Goal: Task Accomplishment & Management: Manage account settings

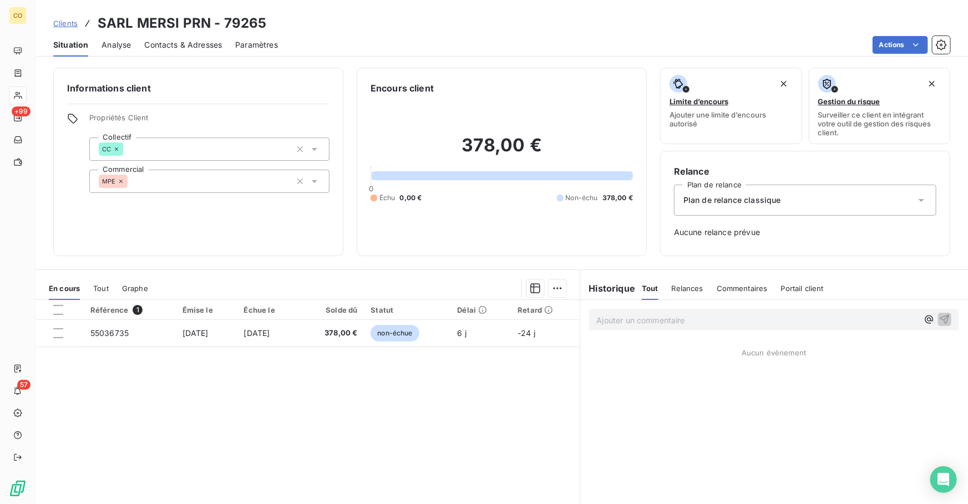
click at [66, 22] on span "Clients" at bounding box center [65, 23] width 24 height 9
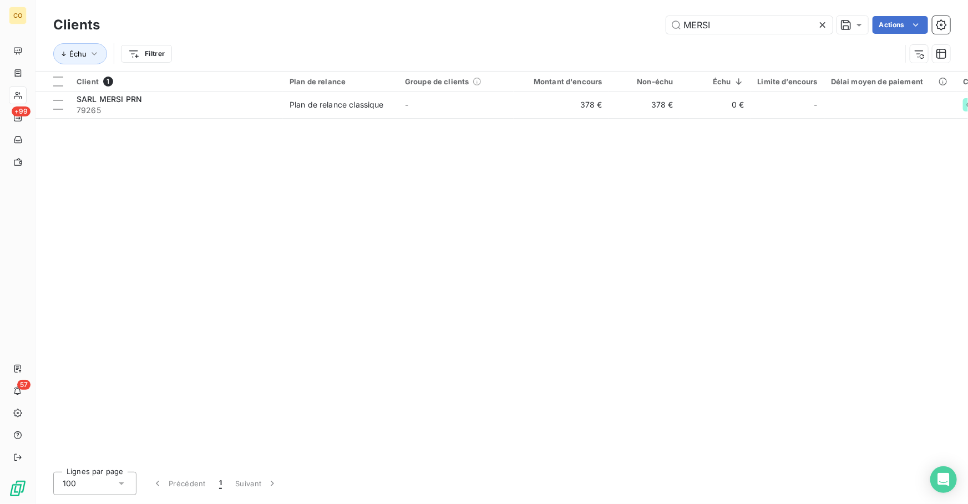
drag, startPoint x: 759, startPoint y: 27, endPoint x: 414, endPoint y: -16, distance: 347.8
click at [414, 0] on html "CO +99 57 Clients MERSI Actions Échu Filtrer Client 1 Plan de relance Groupe de…" at bounding box center [484, 252] width 968 height 504
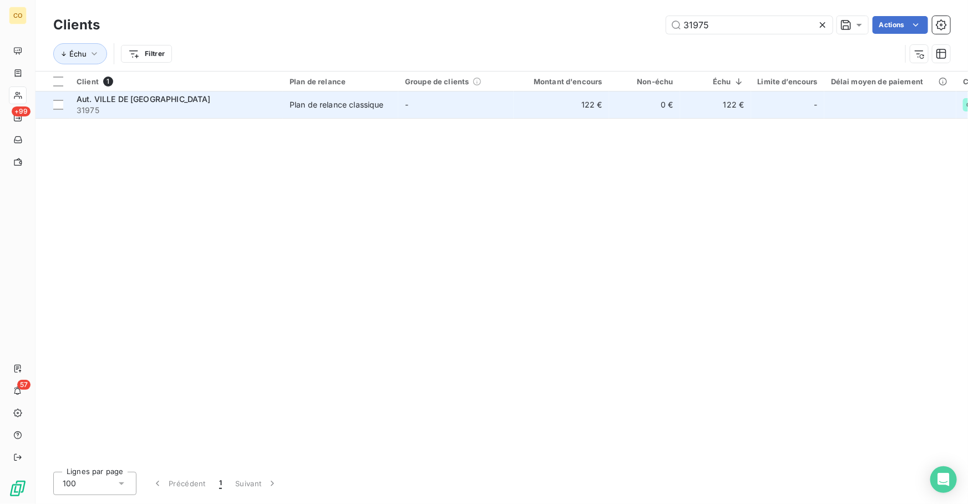
type input "31975"
click at [330, 103] on div "Plan de relance classique" at bounding box center [337, 104] width 94 height 11
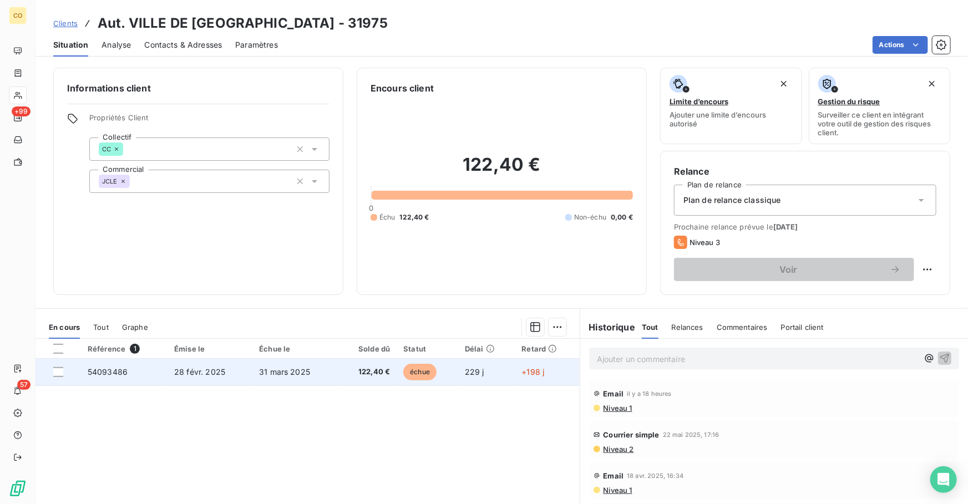
click at [310, 377] on td "31 mars 2025" at bounding box center [294, 372] width 85 height 27
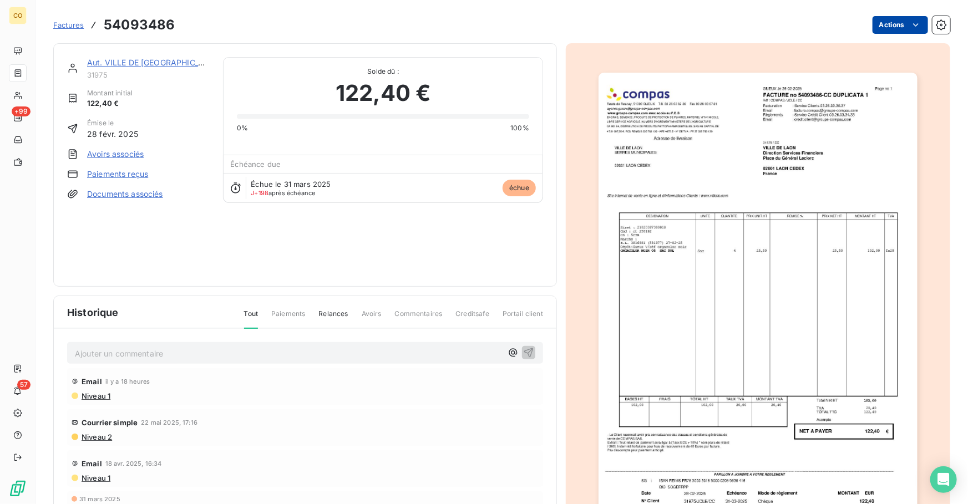
click at [882, 29] on html "CO +99 57 Factures 54093486 Actions Aut. VILLE DE [GEOGRAPHIC_DATA] 31975 Monta…" at bounding box center [484, 252] width 968 height 504
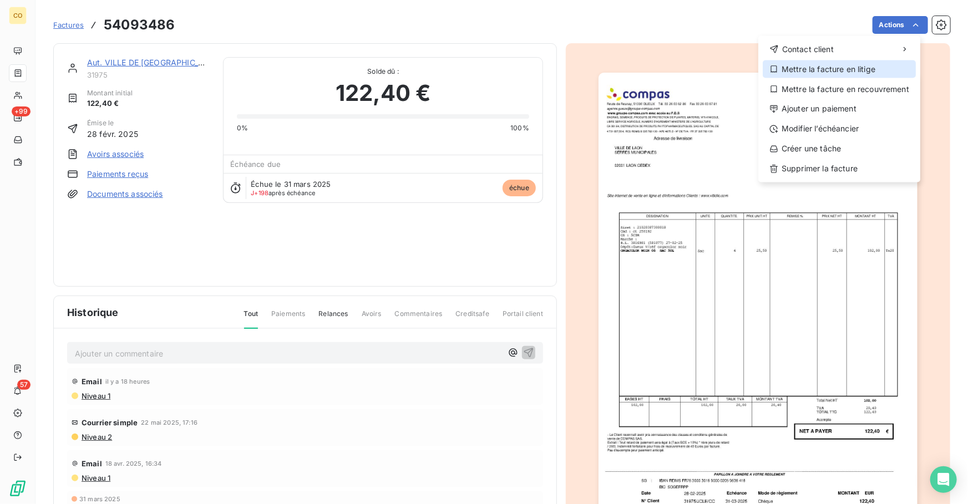
click at [849, 68] on div "Mettre la facture en litige" at bounding box center [839, 69] width 153 height 18
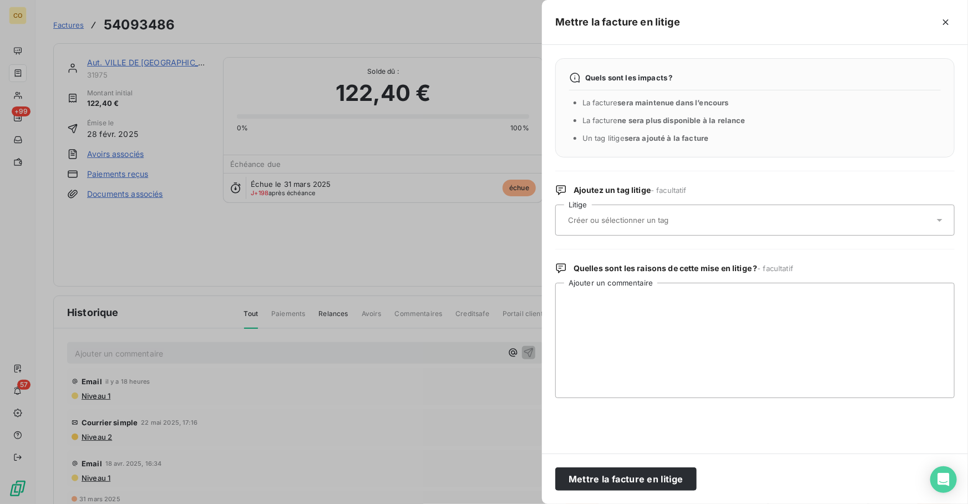
click at [658, 215] on input "text" at bounding box center [647, 220] width 161 height 10
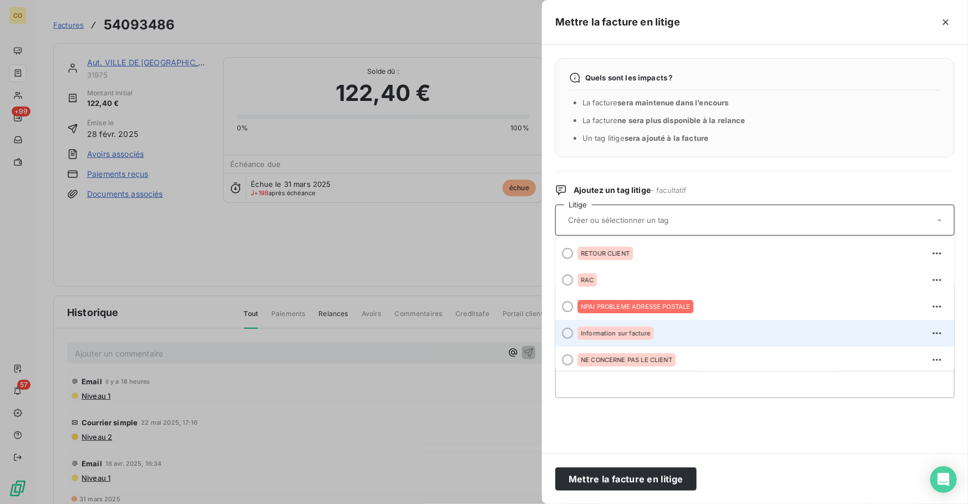
click at [656, 329] on div "Information sur facture" at bounding box center [762, 334] width 368 height 18
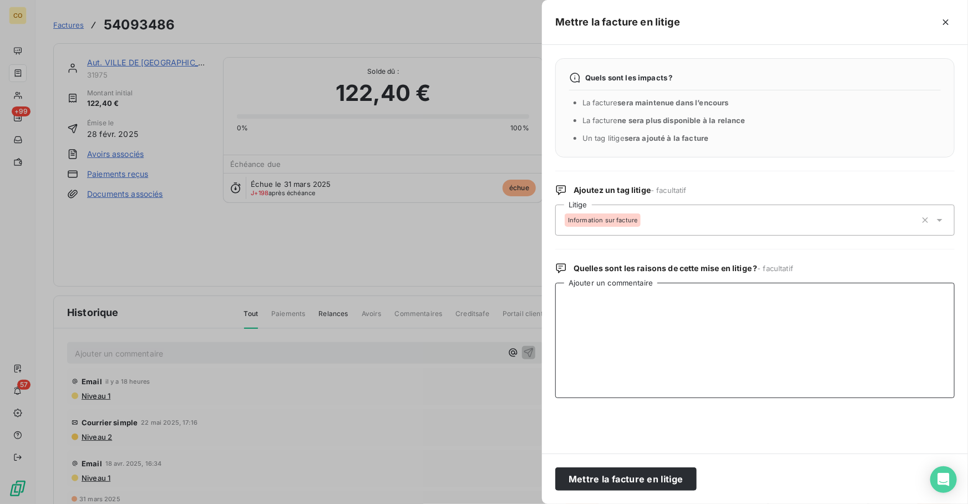
click at [658, 328] on textarea "Ajouter un commentaire" at bounding box center [754, 340] width 399 height 115
paste textarea "Suite à votre relance, je tiens à vous informer que des mails ont été envoyés à…"
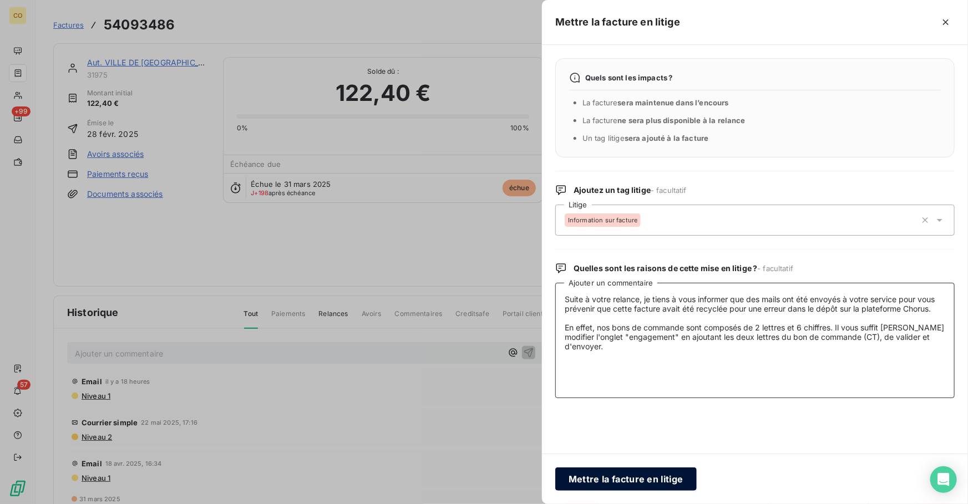
type textarea "Suite à votre relance, je tiens à vous informer que des mails ont été envoyés à…"
click at [631, 473] on button "Mettre la facture en litige" at bounding box center [625, 479] width 141 height 23
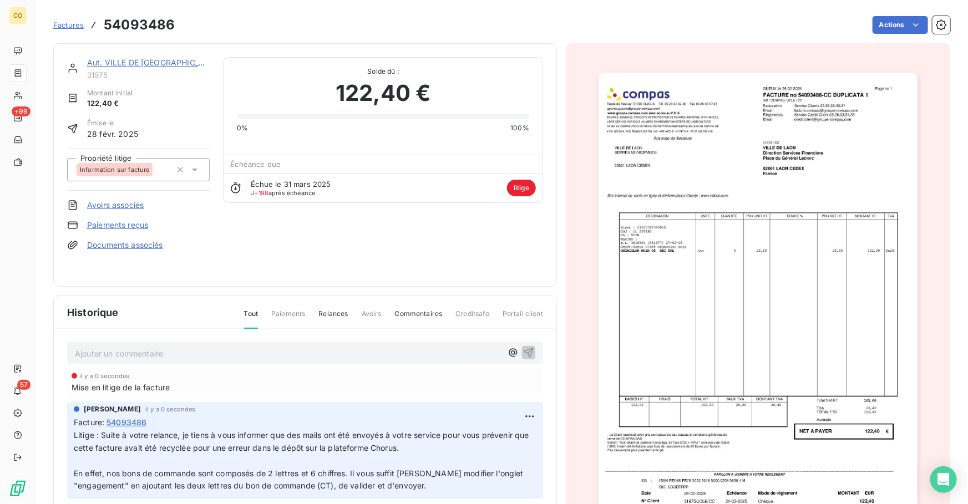
click at [150, 63] on link "Aut. VILLE DE [GEOGRAPHIC_DATA]" at bounding box center [154, 62] width 135 height 9
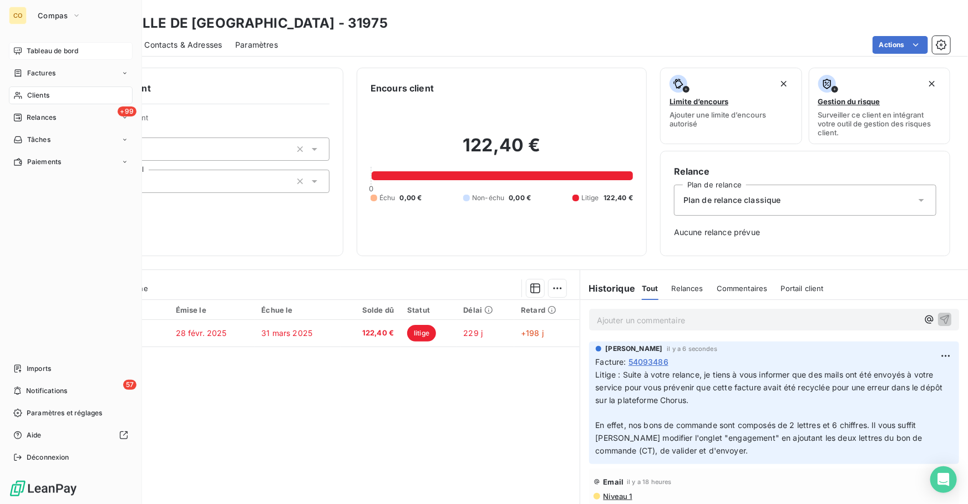
click at [60, 44] on div "Tableau de bord" at bounding box center [71, 51] width 124 height 18
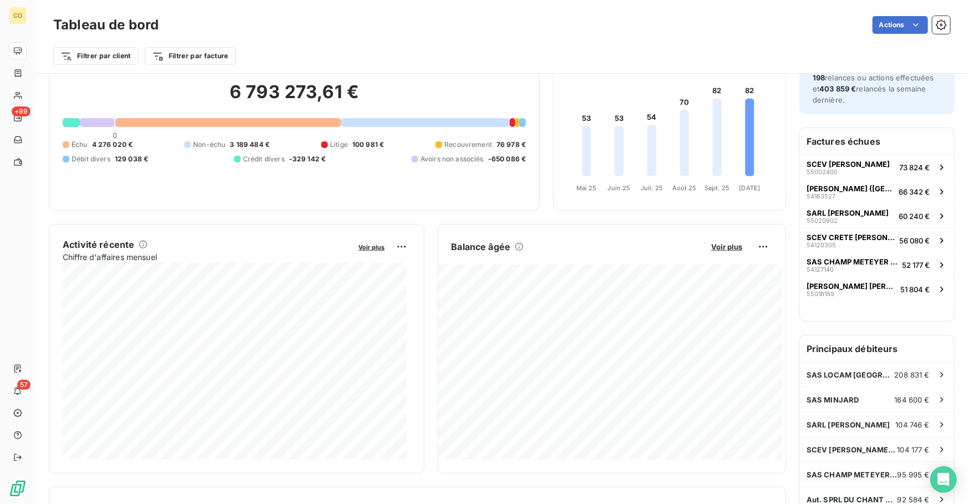
scroll to position [29, 0]
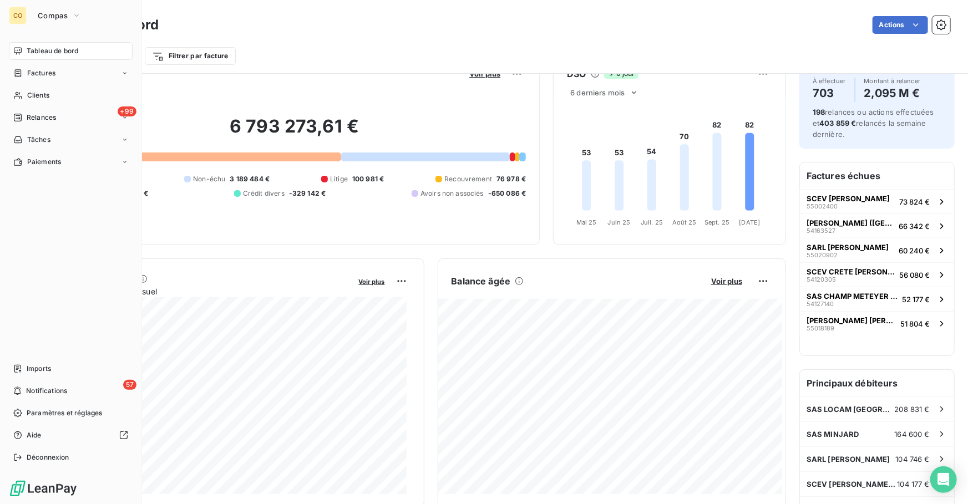
click at [32, 23] on div "Compas" at bounding box center [81, 16] width 101 height 18
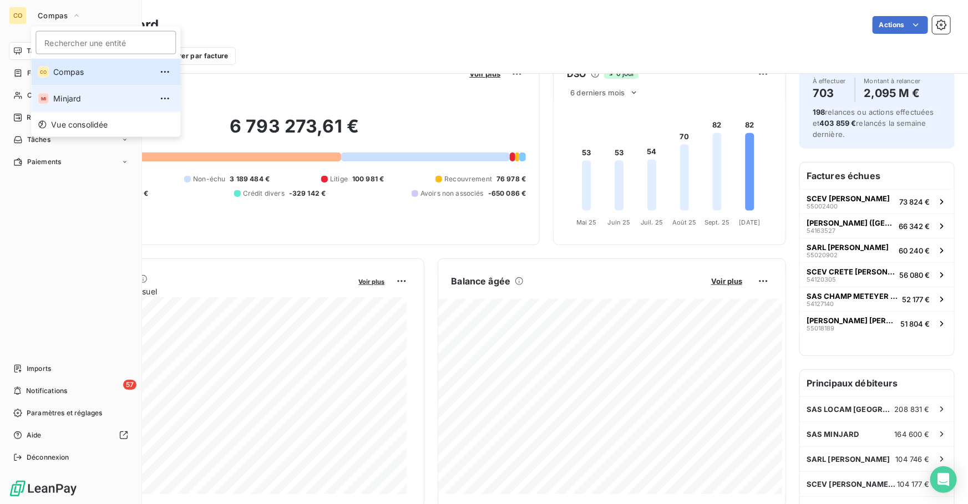
click at [53, 92] on li "MI Minjard" at bounding box center [105, 98] width 149 height 27
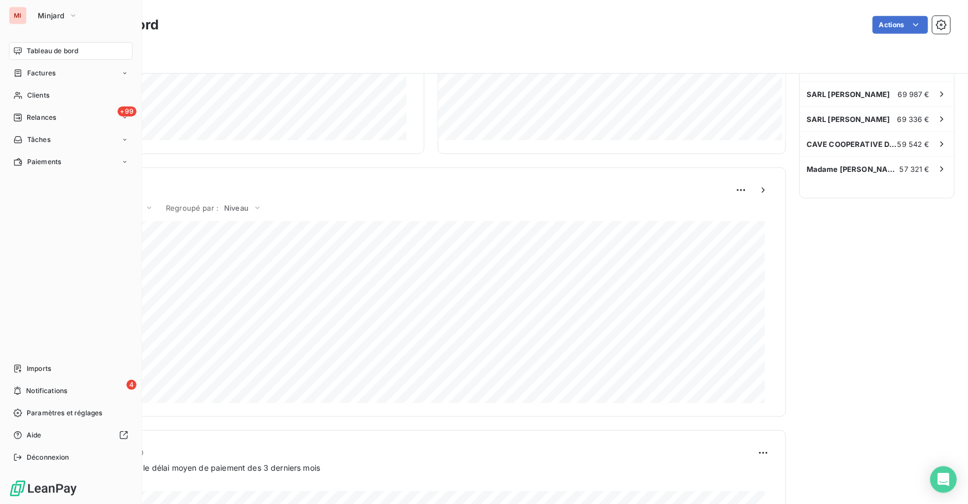
scroll to position [0, 0]
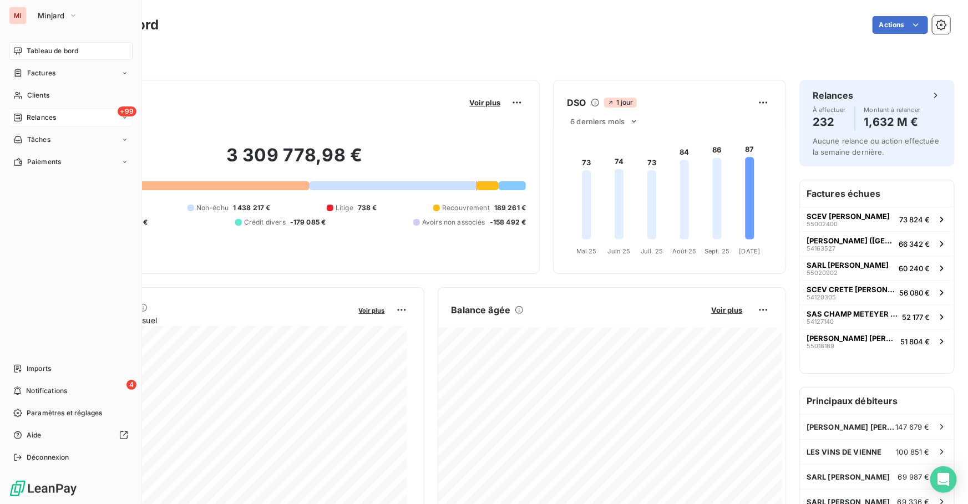
click at [54, 109] on div "+99 Relances" at bounding box center [71, 118] width 124 height 18
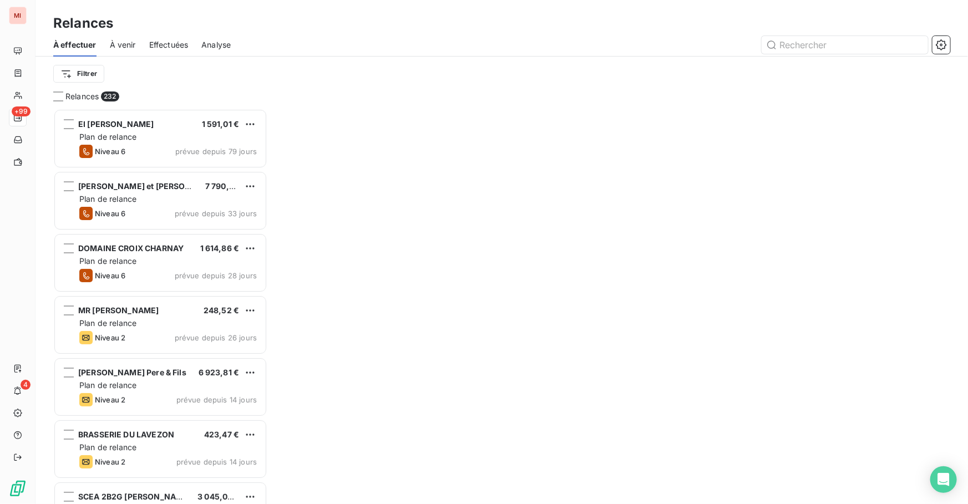
scroll to position [388, 206]
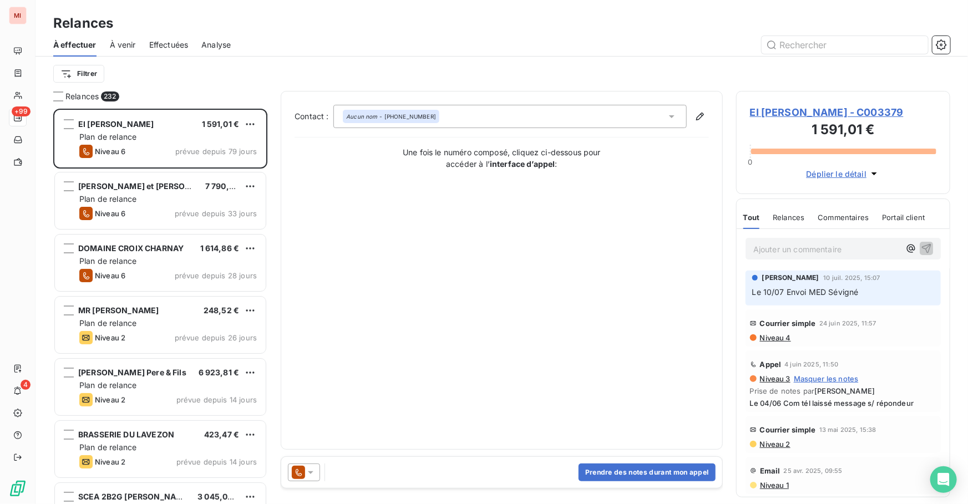
click at [122, 44] on span "À venir" at bounding box center [123, 44] width 26 height 11
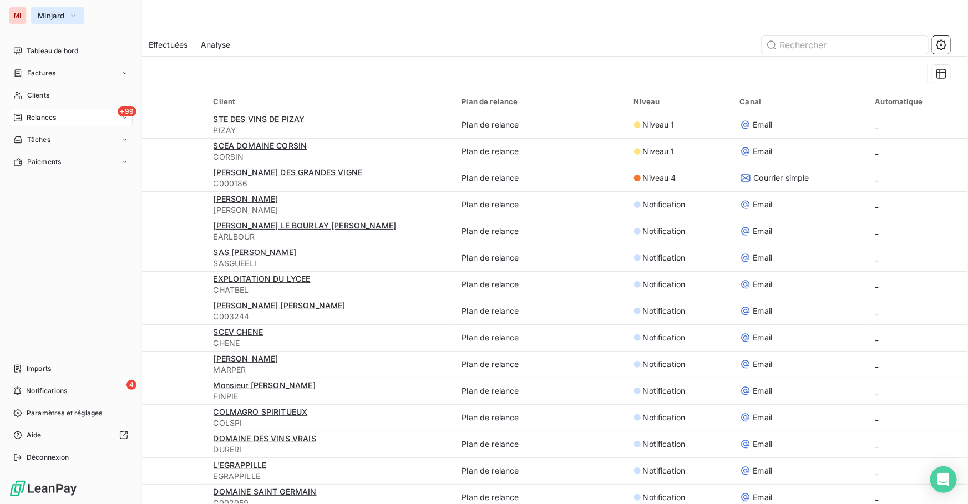
click at [48, 23] on button "Minjard" at bounding box center [57, 16] width 53 height 18
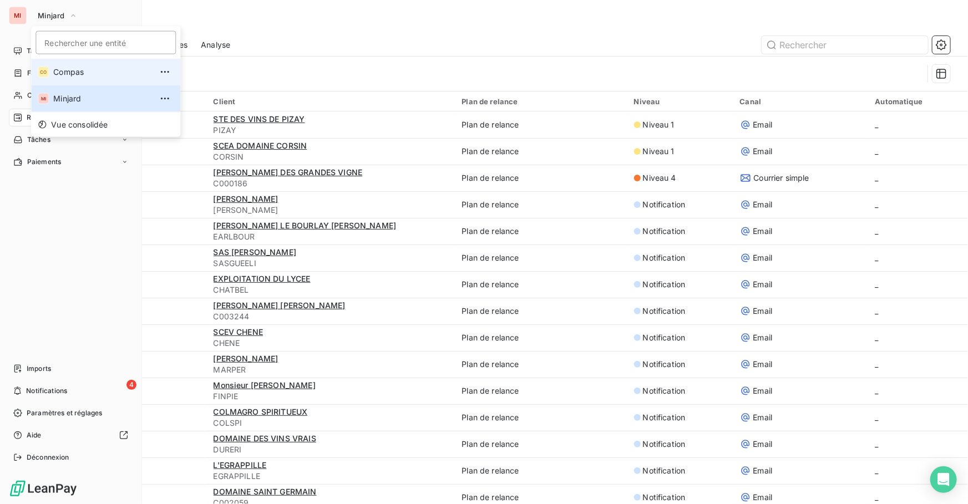
click at [84, 80] on li "CO Compas" at bounding box center [105, 72] width 149 height 27
